Goal: Information Seeking & Learning: Learn about a topic

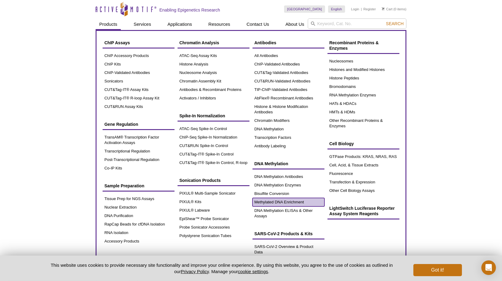
click at [284, 203] on link "Methylated DNA Enrichment" at bounding box center [288, 202] width 72 height 8
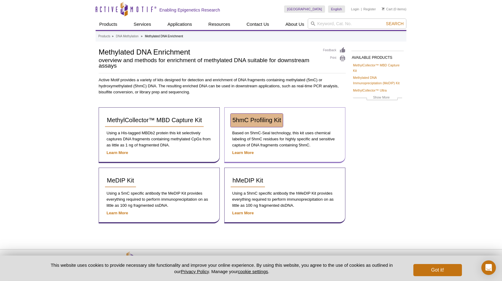
click at [272, 119] on span "5hmC Profiling Kit" at bounding box center [256, 120] width 49 height 7
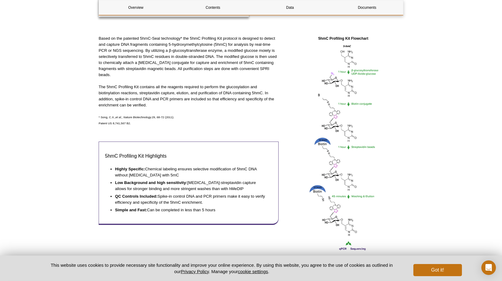
scroll to position [198, 0]
click at [417, 270] on button "Got it!" at bounding box center [437, 270] width 49 height 12
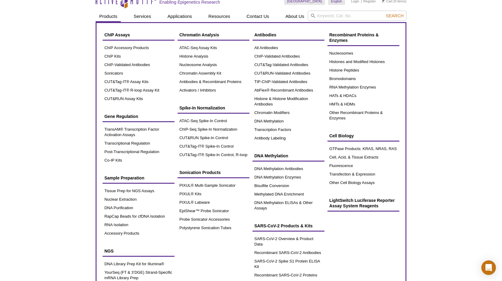
scroll to position [5, 0]
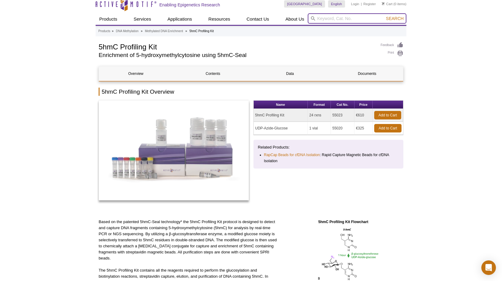
click at [337, 19] on input "search" at bounding box center [357, 18] width 99 height 10
click at [330, 29] on li "Activator s / Inhibitors" at bounding box center [329, 28] width 42 height 8
type input "Activators / Inhibitors"
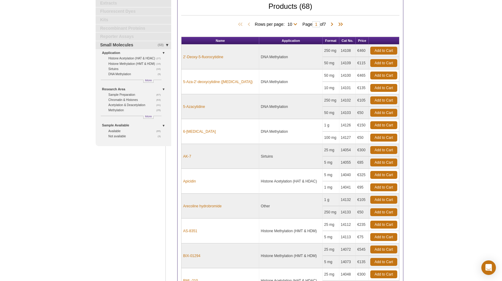
scroll to position [53, 0]
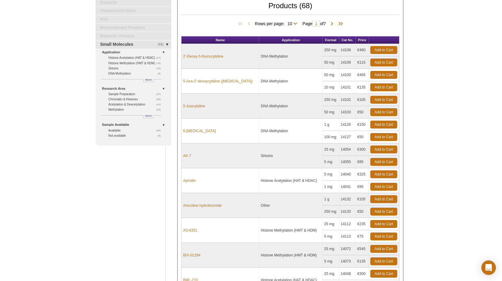
click at [326, 153] on td "25 mg" at bounding box center [331, 150] width 16 height 12
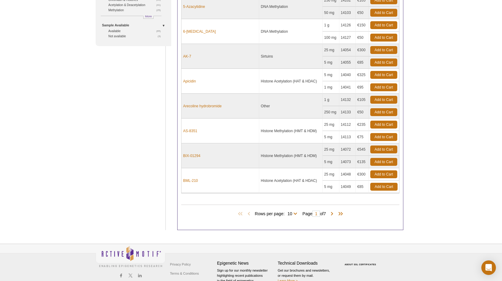
scroll to position [157, 0]
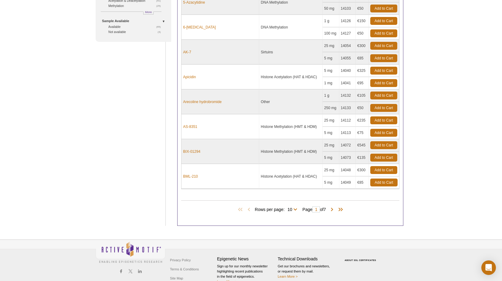
click at [296, 206] on span "Rows per page: 10 25 50 All 10" at bounding box center [277, 209] width 45 height 6
click at [292, 208] on select "10 25 50 All" at bounding box center [290, 210] width 11 height 5
select select "68"
click at [286, 208] on select "10 25 50 All" at bounding box center [290, 210] width 11 height 5
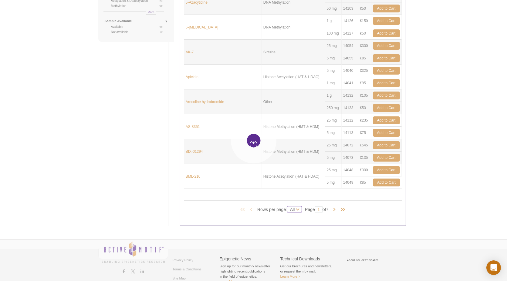
select select "68"
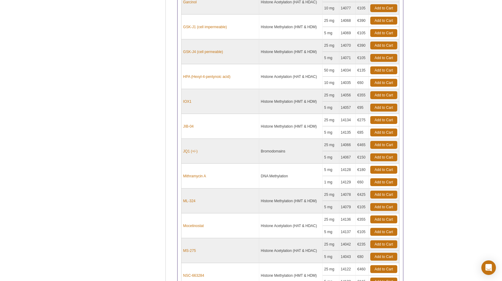
scroll to position [647, 0]
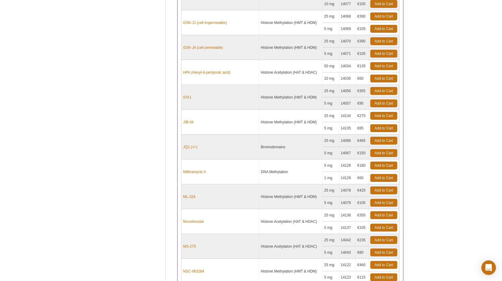
click at [308, 174] on td "DNA Methylation" at bounding box center [290, 172] width 63 height 25
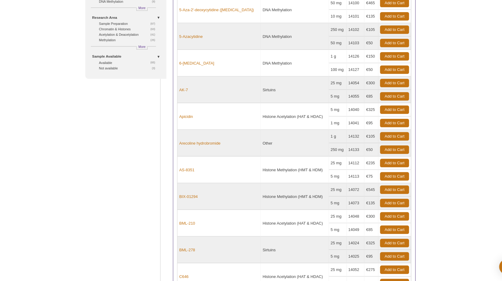
scroll to position [0, 0]
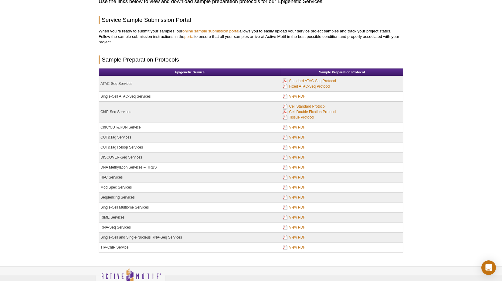
scroll to position [53, 0]
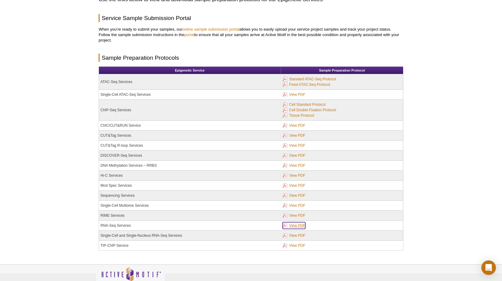
click at [297, 225] on link "View PDF" at bounding box center [294, 225] width 23 height 7
